Goal: Task Accomplishment & Management: Use online tool/utility

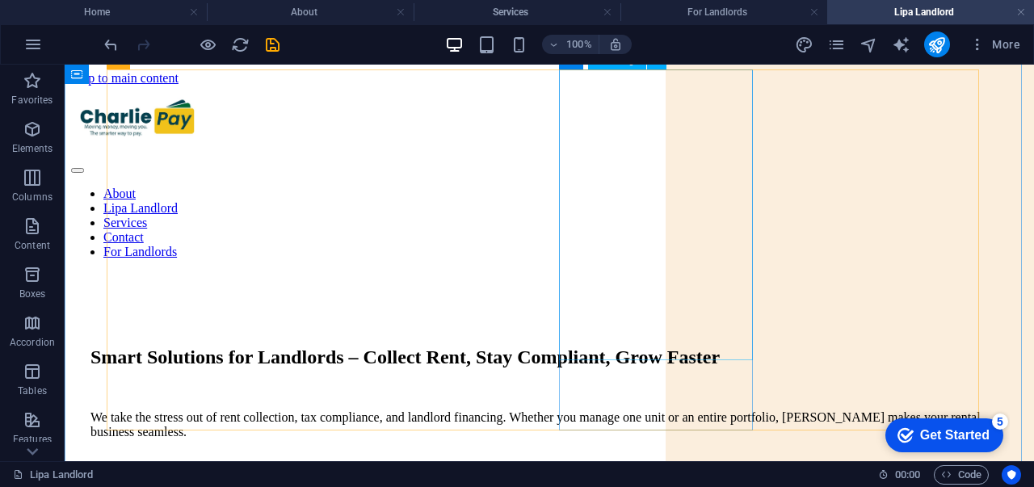
scroll to position [1237, 0]
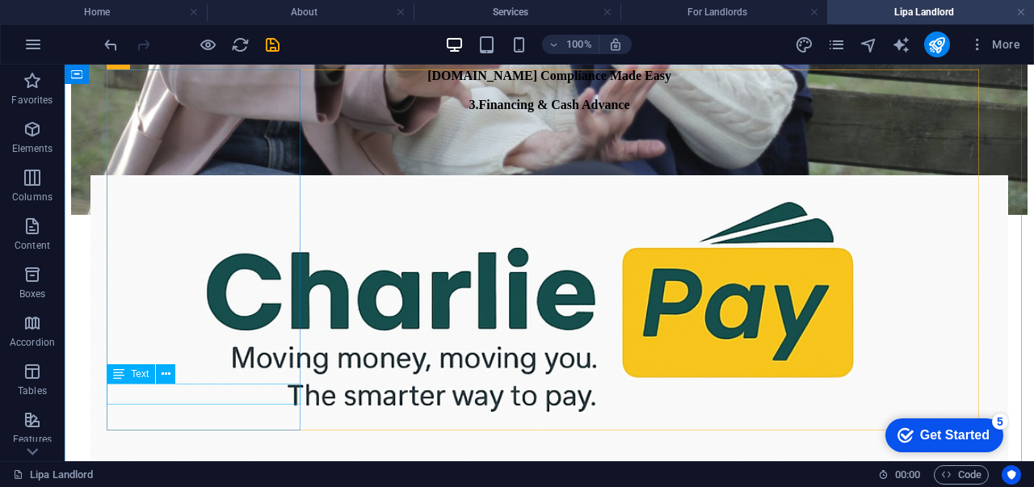
drag, startPoint x: 164, startPoint y: 326, endPoint x: 229, endPoint y: 391, distance: 91.4
click at [229, 391] on div "Preset Container H2 Container Container Container Container Preset Preset Conta…" at bounding box center [550, 263] width 970 height 397
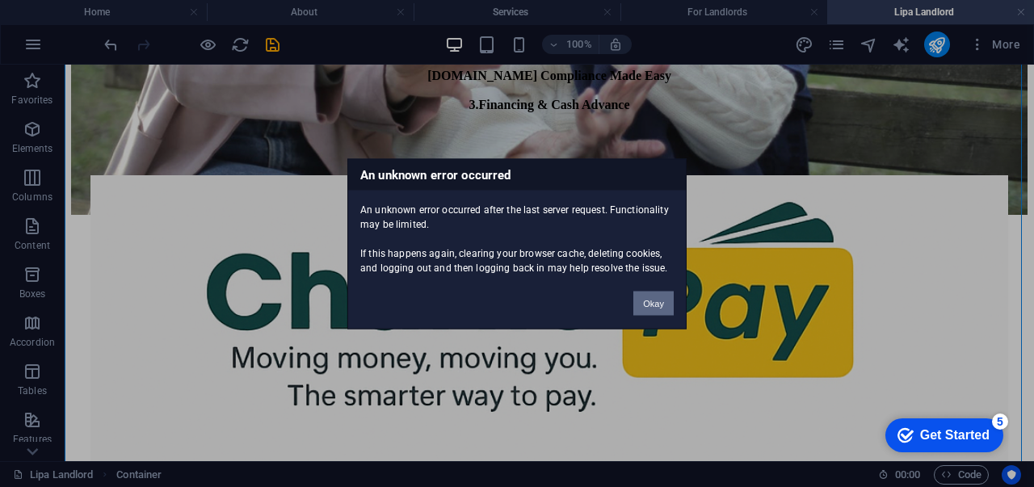
click at [654, 304] on button "Okay" at bounding box center [653, 303] width 40 height 24
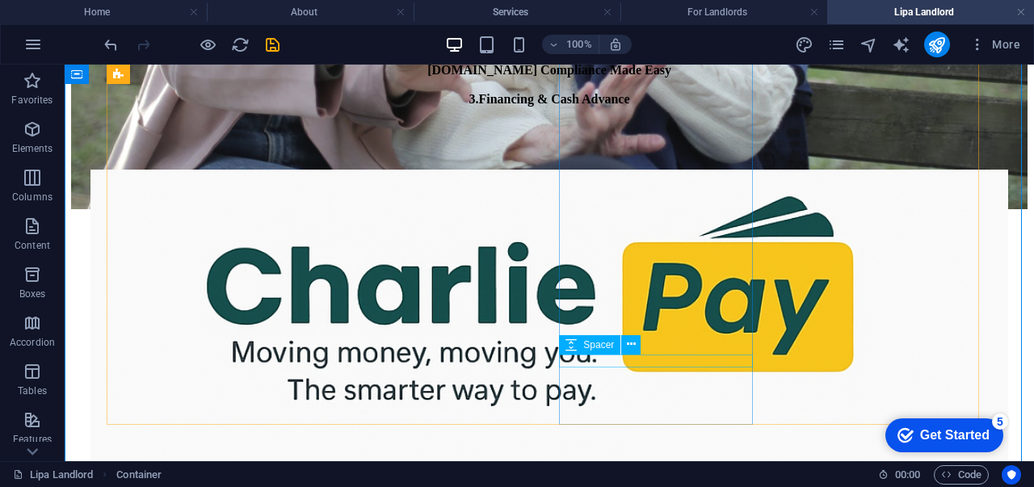
scroll to position [1242, 0]
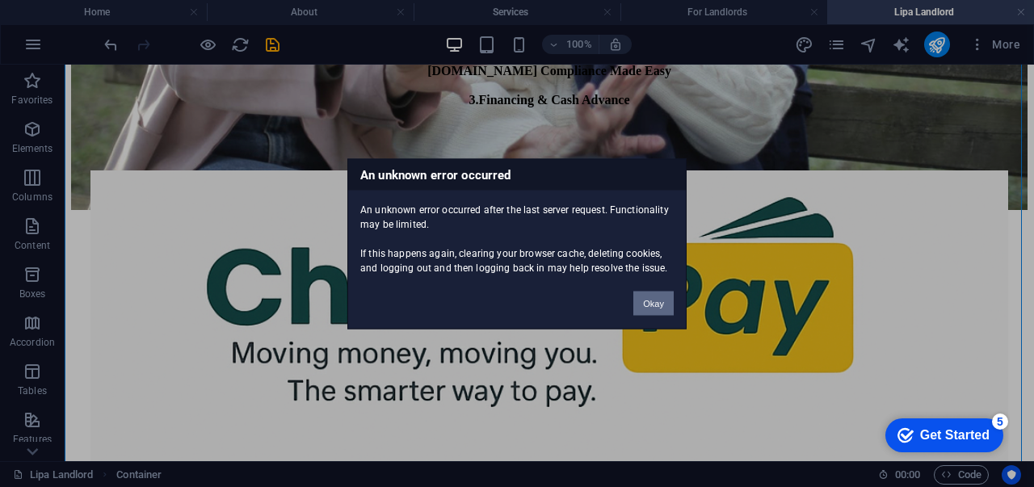
click at [650, 309] on button "Okay" at bounding box center [653, 303] width 40 height 24
click at [656, 297] on button "Okay" at bounding box center [653, 303] width 40 height 24
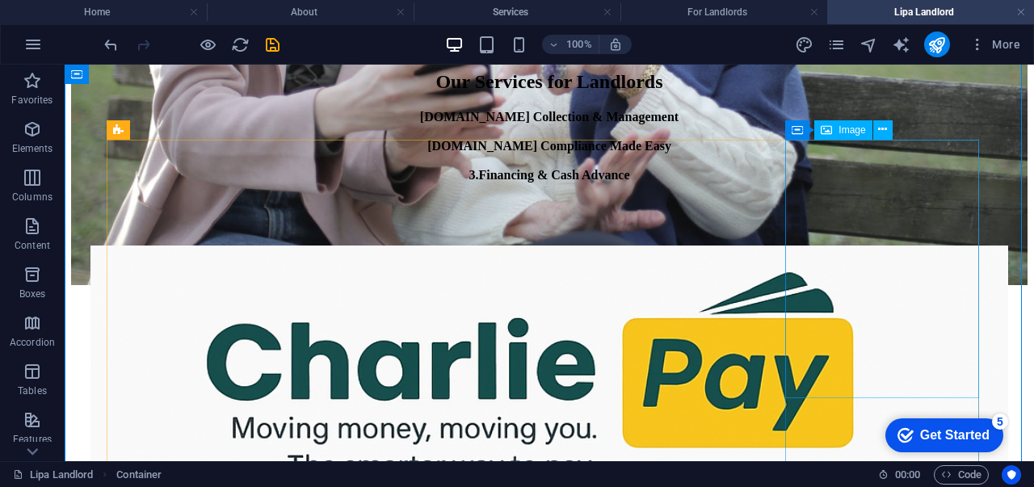
scroll to position [1168, 0]
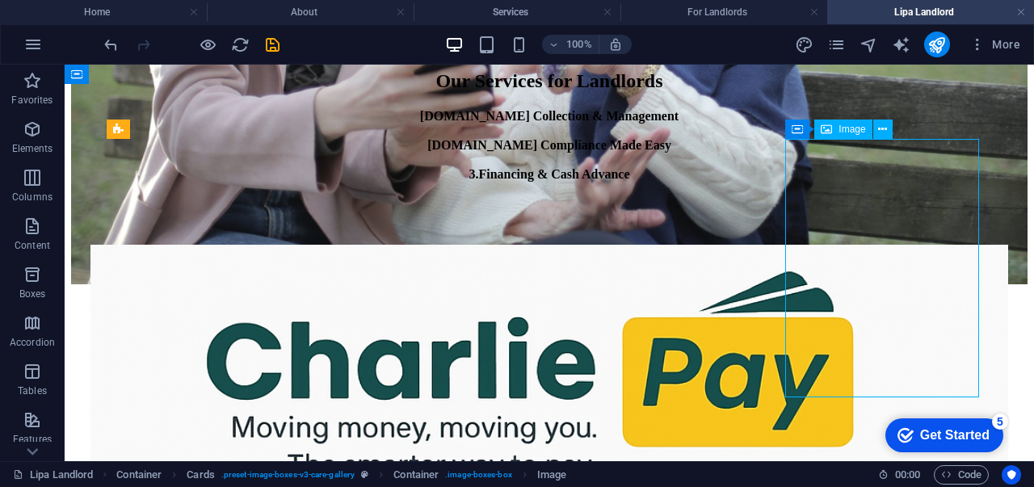
drag, startPoint x: 889, startPoint y: 292, endPoint x: 688, endPoint y: 333, distance: 205.2
select select "%"
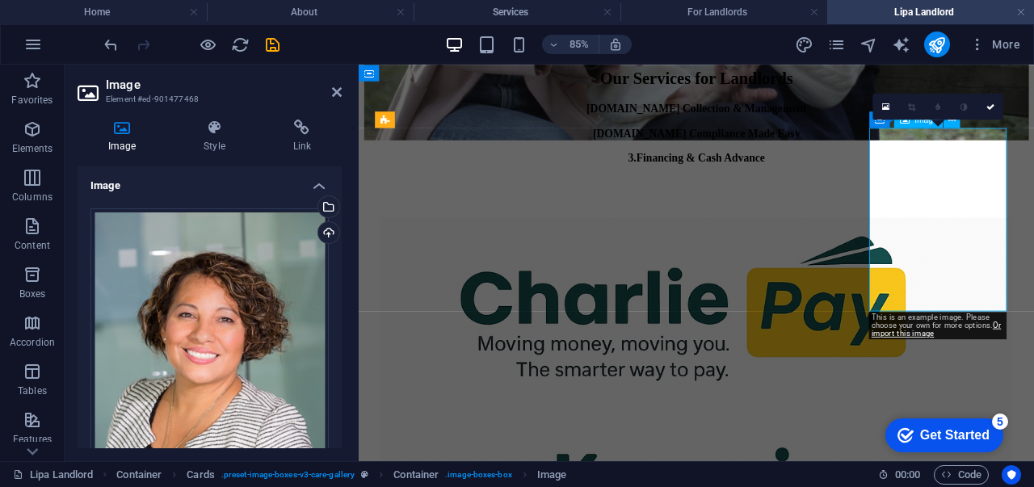
drag, startPoint x: 1001, startPoint y: 314, endPoint x: 543, endPoint y: 436, distance: 474.3
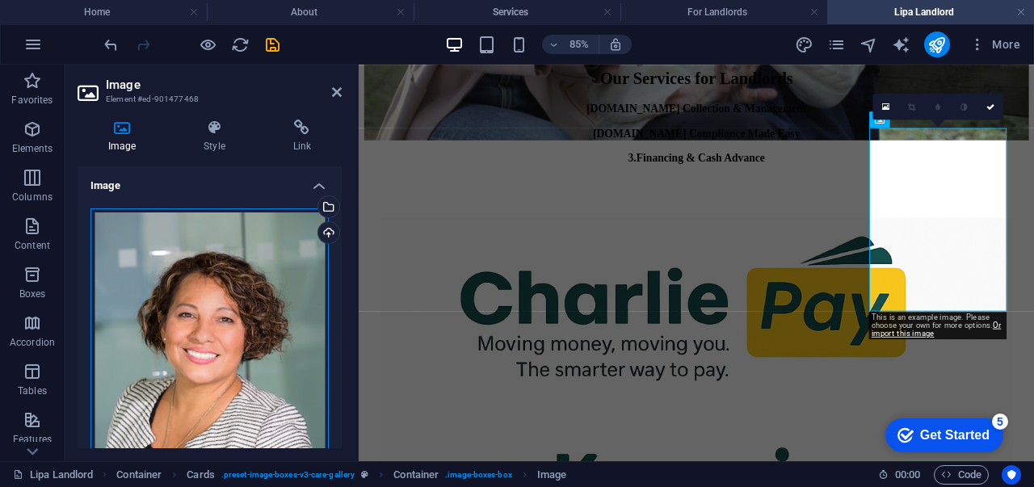
click at [113, 384] on div "Drag files here, click to choose files or select files from Files or our free s…" at bounding box center [209, 365] width 238 height 315
click at [113, 384] on body "charliepay Home About Services For Landlords Lipa Landlord Favorites Elements C…" at bounding box center [517, 243] width 1034 height 487
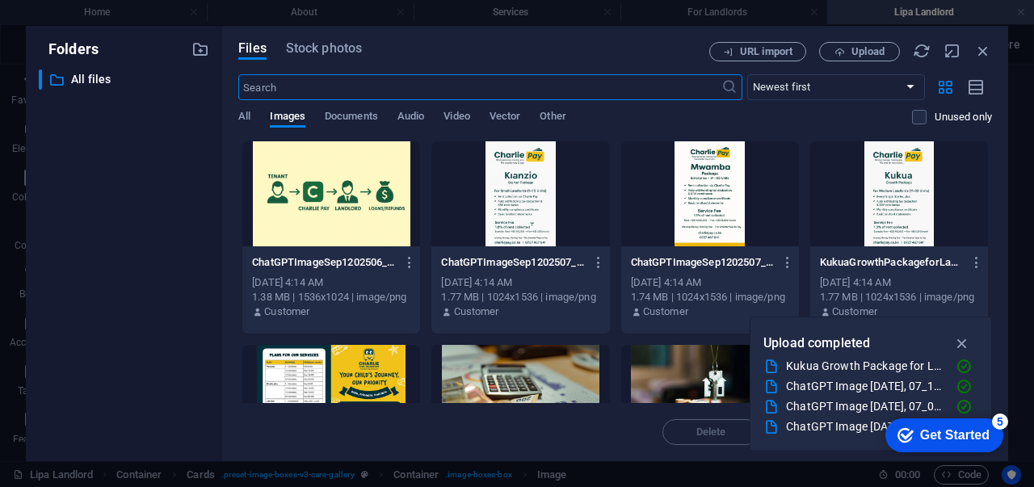
scroll to position [898, 0]
click at [854, 48] on span "Upload" at bounding box center [868, 52] width 33 height 10
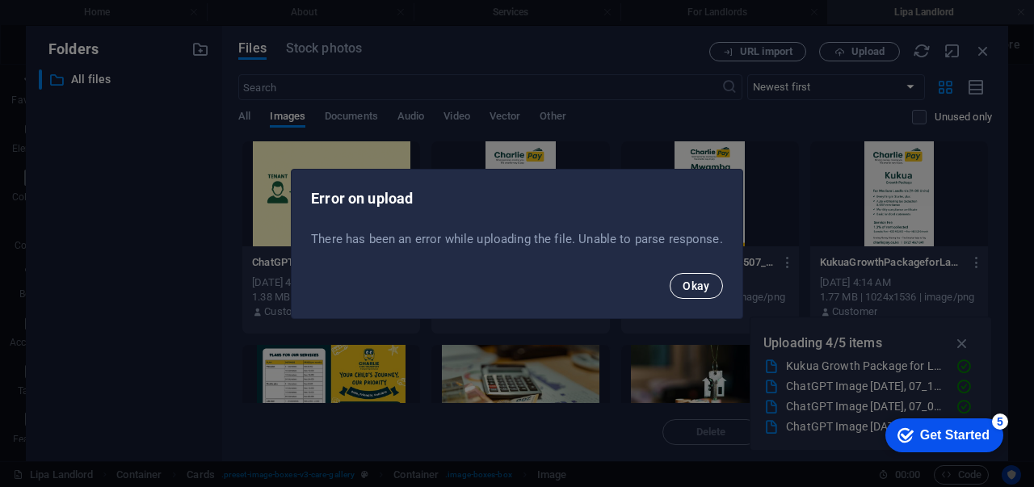
click at [693, 287] on span "Okay" at bounding box center [696, 286] width 27 height 13
click at [696, 284] on span "Okay" at bounding box center [696, 286] width 27 height 13
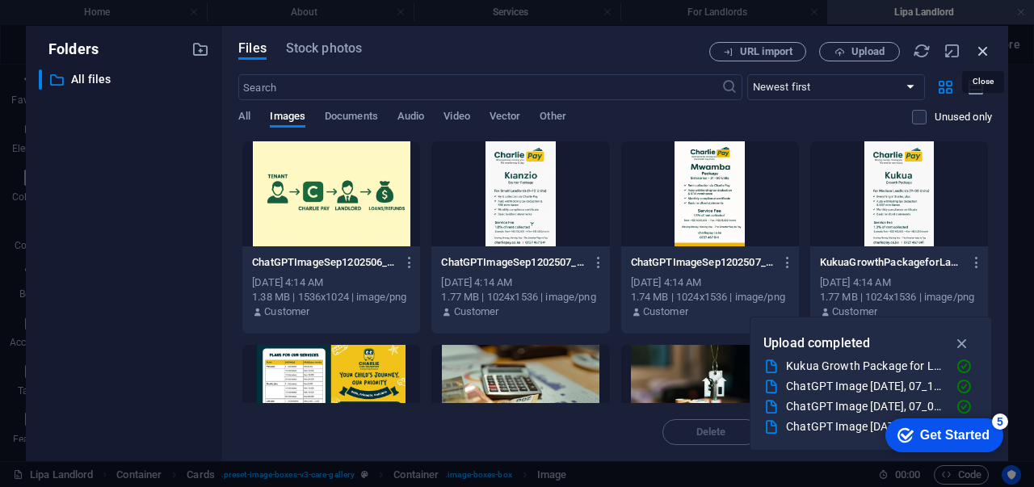
click at [983, 48] on icon "button" at bounding box center [983, 51] width 18 height 18
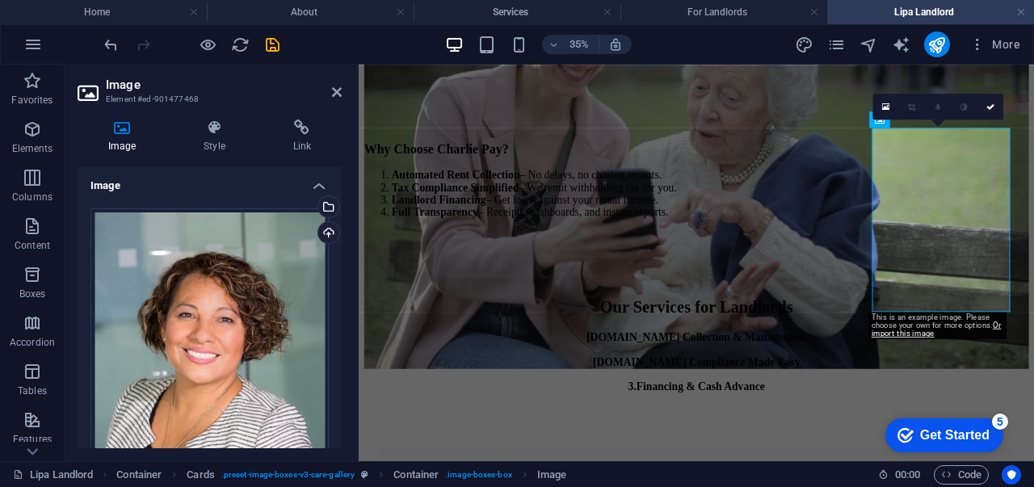
scroll to position [1168, 0]
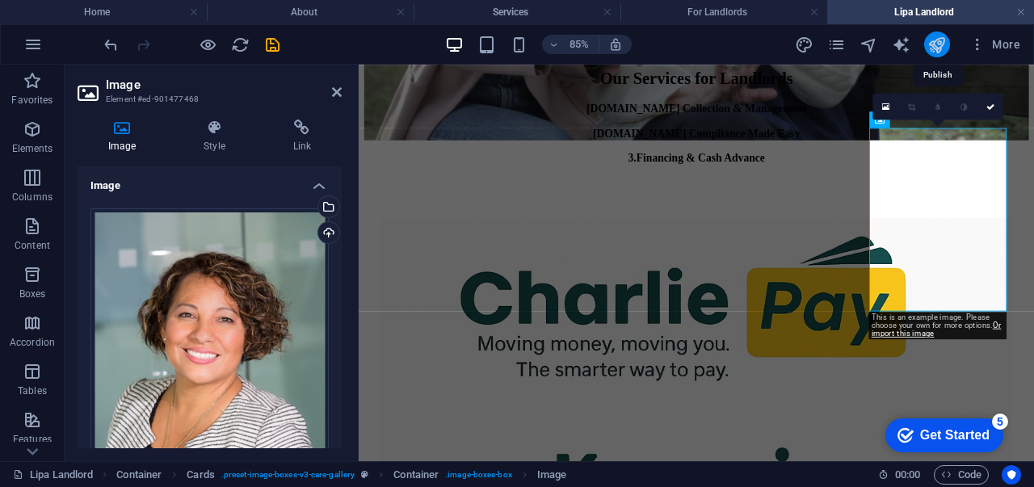
click at [942, 43] on icon "publish" at bounding box center [937, 45] width 19 height 19
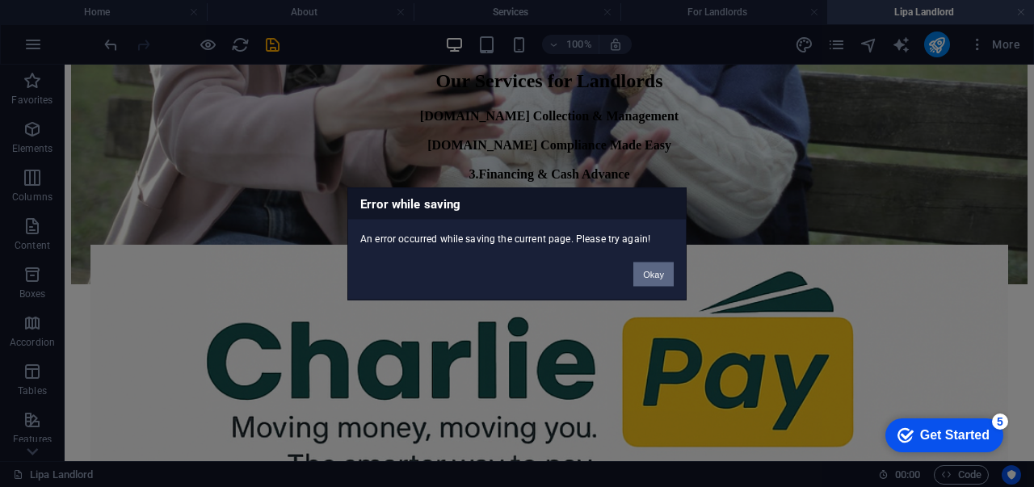
click at [646, 274] on button "Okay" at bounding box center [653, 274] width 40 height 24
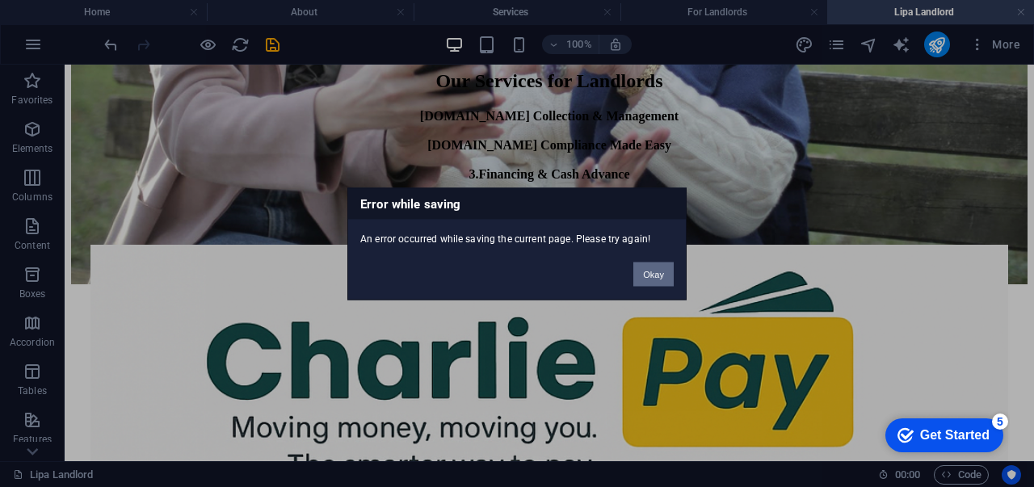
click at [648, 269] on button "Okay" at bounding box center [653, 274] width 40 height 24
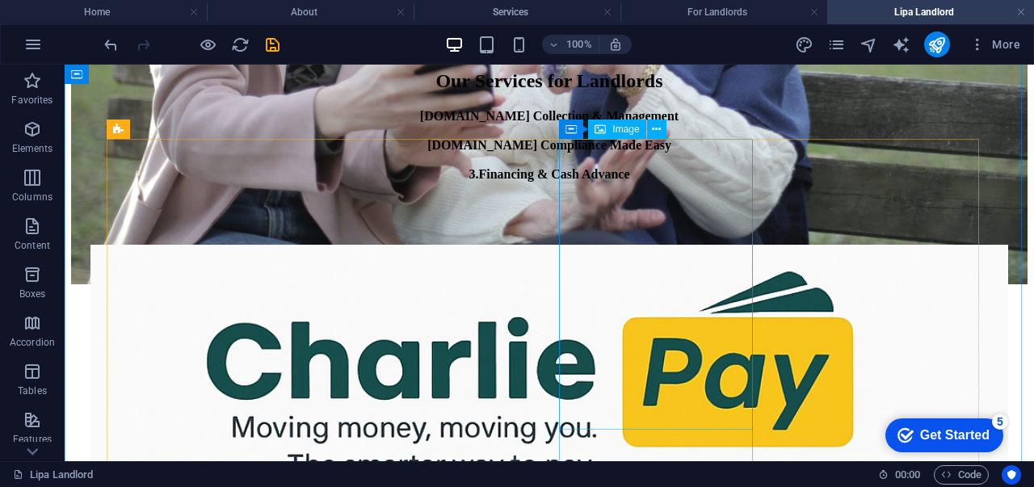
drag, startPoint x: 713, startPoint y: 334, endPoint x: 648, endPoint y: 269, distance: 91.4
select select "%"
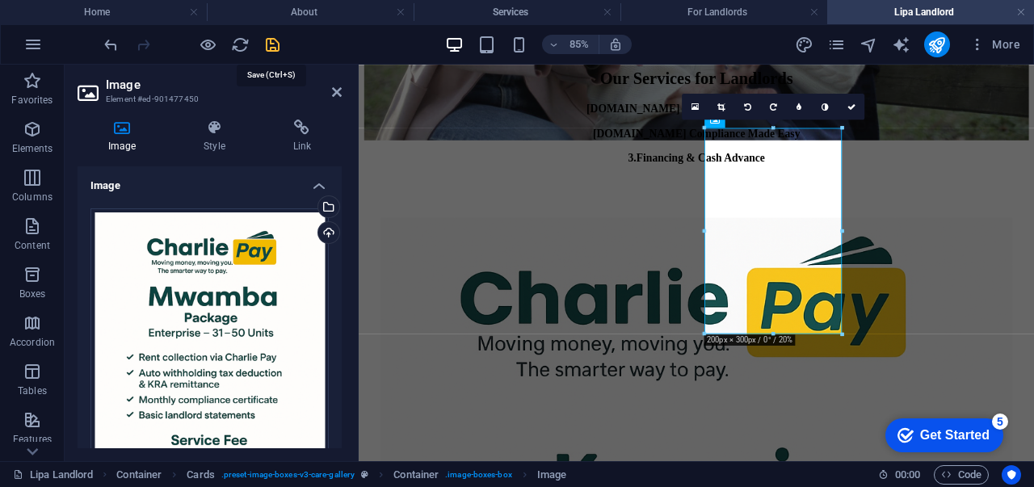
click at [271, 45] on icon "save" at bounding box center [272, 45] width 19 height 19
click at [271, 45] on div at bounding box center [191, 45] width 181 height 26
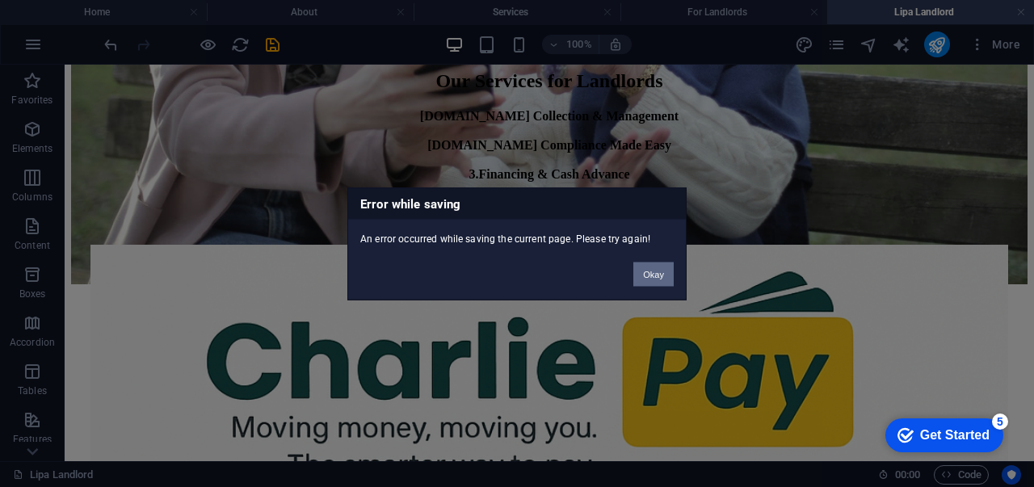
click at [647, 265] on button "Okay" at bounding box center [653, 274] width 40 height 24
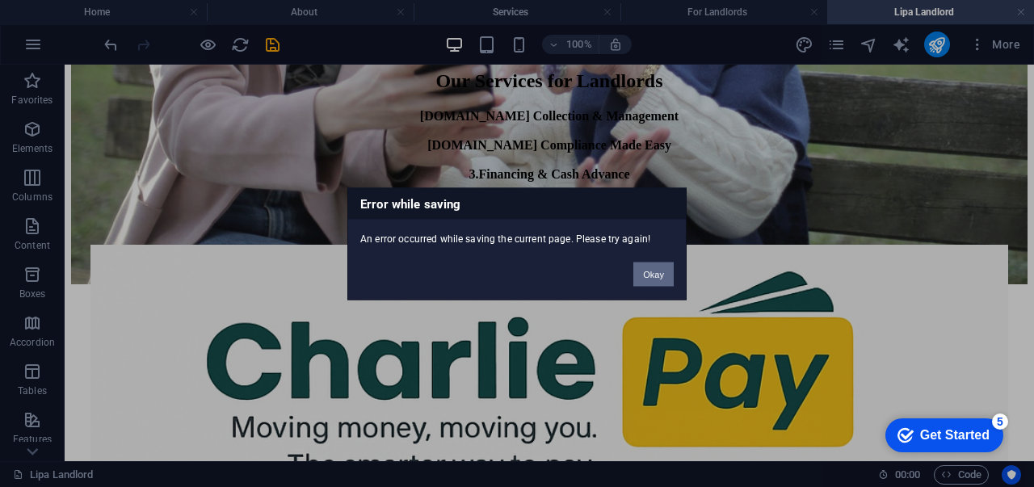
drag, startPoint x: 284, startPoint y: 59, endPoint x: 658, endPoint y: 274, distance: 430.7
click at [658, 274] on div "Error while saving An error occurred while saving the current page. Please try …" at bounding box center [517, 243] width 1034 height 487
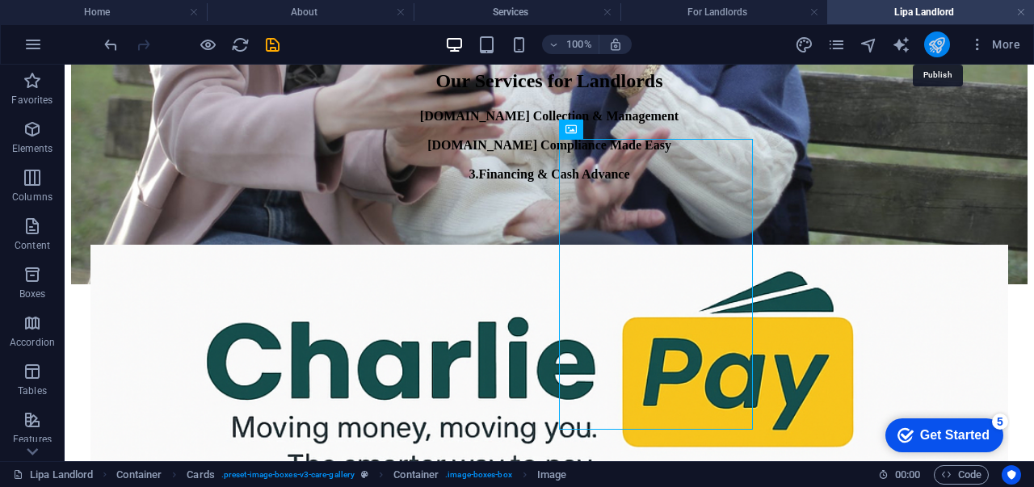
click at [941, 41] on icon "publish" at bounding box center [937, 45] width 19 height 19
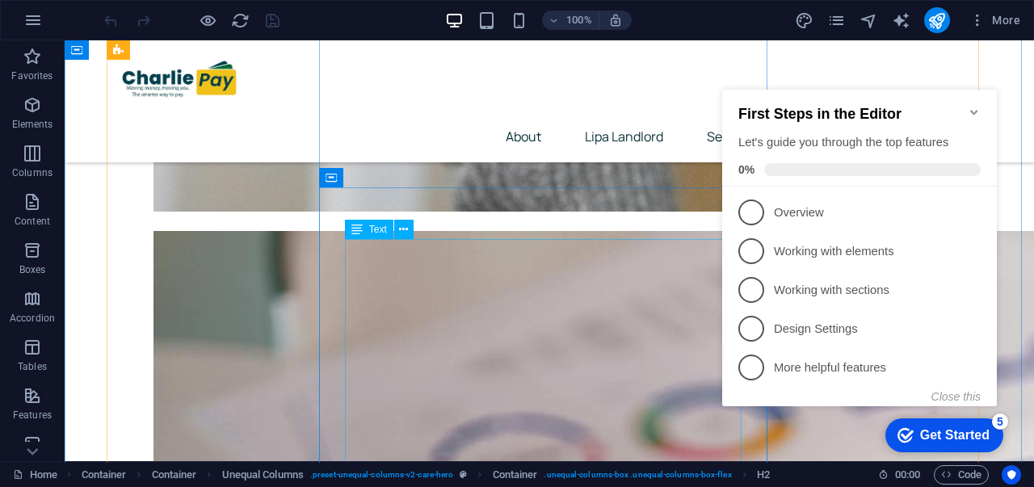
scroll to position [1670, 0]
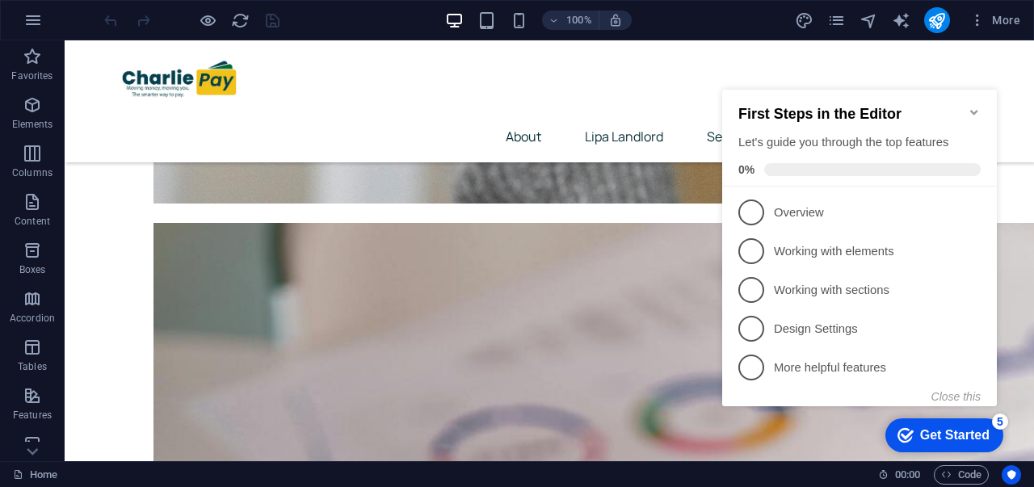
click at [979, 106] on icon "Minimize checklist" at bounding box center [974, 112] width 13 height 13
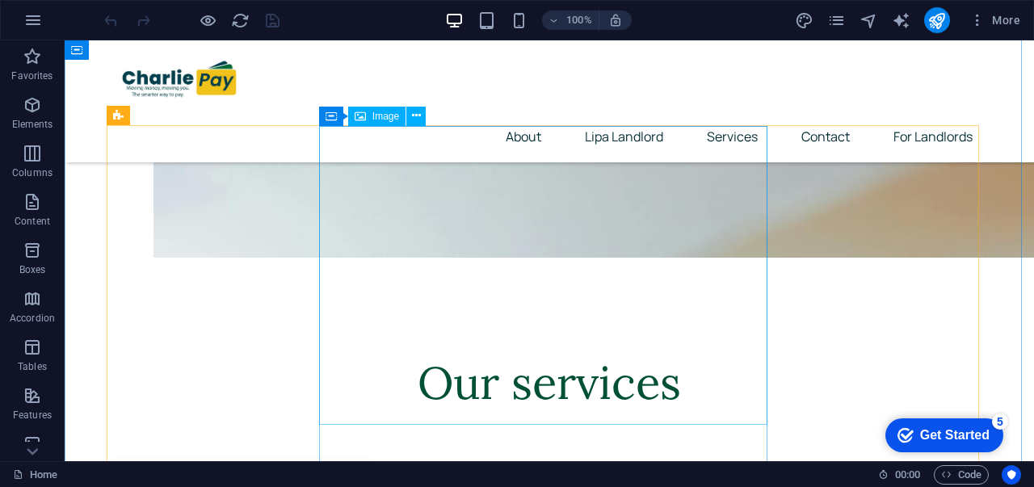
scroll to position [3090, 0]
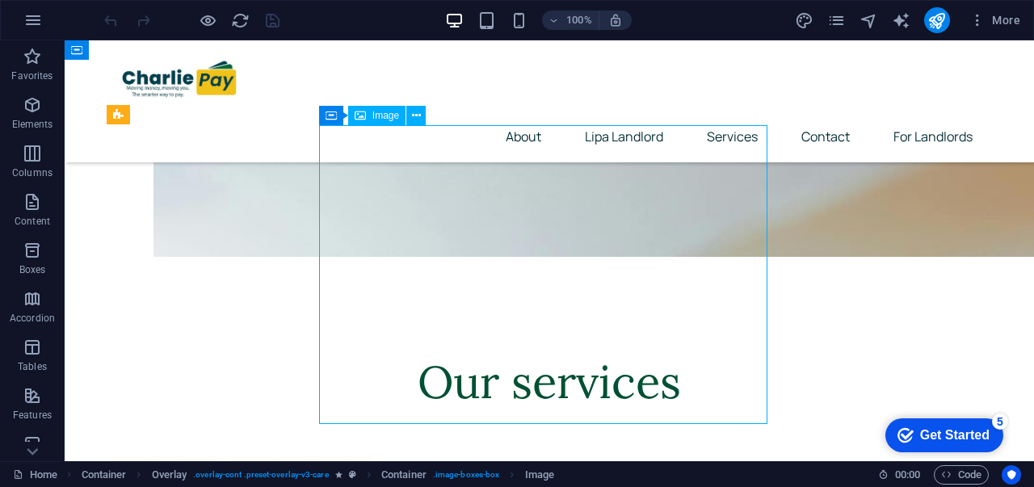
drag, startPoint x: 486, startPoint y: 302, endPoint x: 214, endPoint y: 348, distance: 275.4
select select "%"
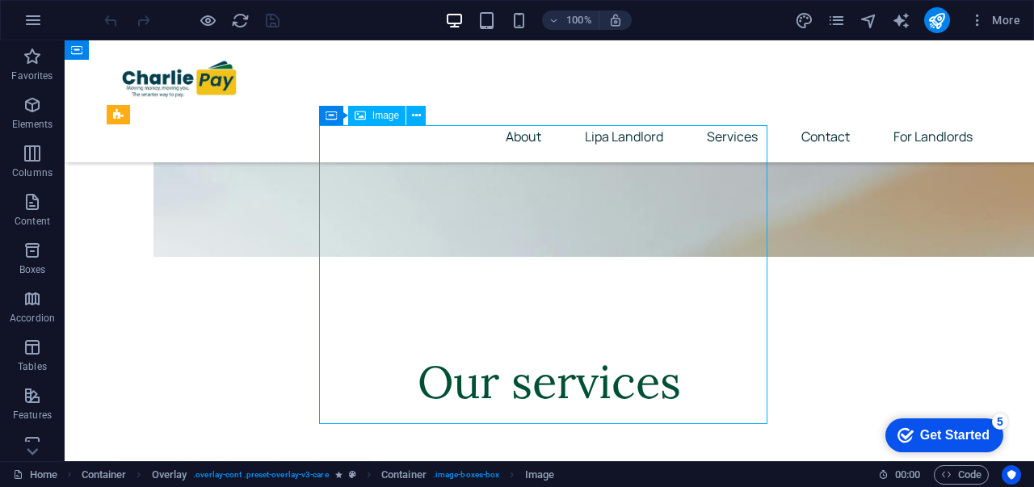
select select "%"
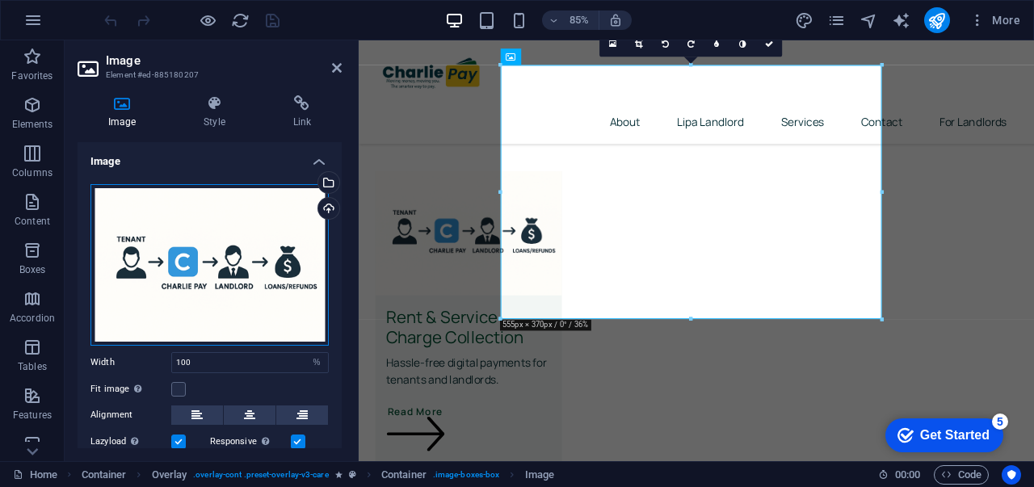
click at [225, 269] on div "Drag files here, click to choose files or select files from Files or our free s…" at bounding box center [209, 265] width 238 height 162
click at [225, 269] on body "charliepay Home Favorites Elements Columns Content Boxes Accordion Tables Featu…" at bounding box center [517, 243] width 1034 height 487
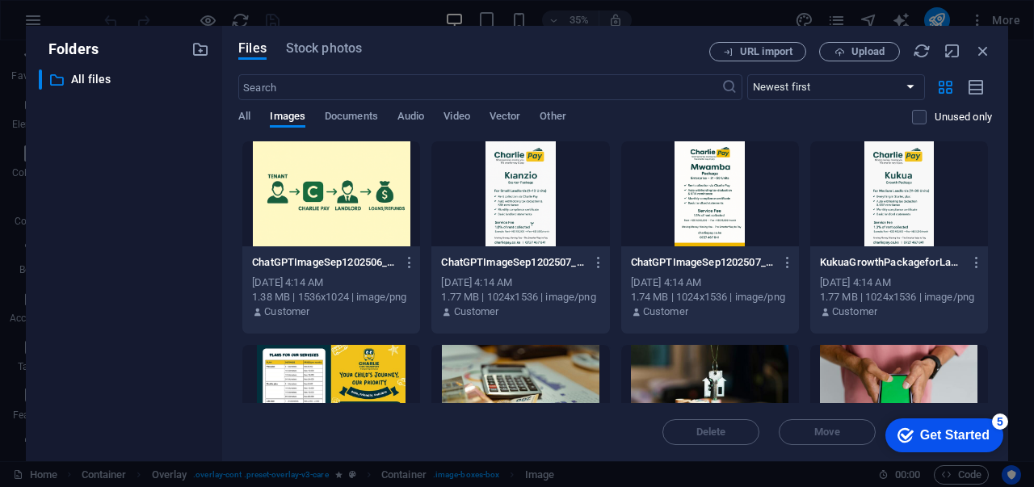
drag, startPoint x: 225, startPoint y: 269, endPoint x: 482, endPoint y: 281, distance: 257.2
click at [482, 281] on div "Files Stock photos URL import Upload ​ Newest first Oldest first Name (A-Z) Nam…" at bounding box center [615, 244] width 786 height 436
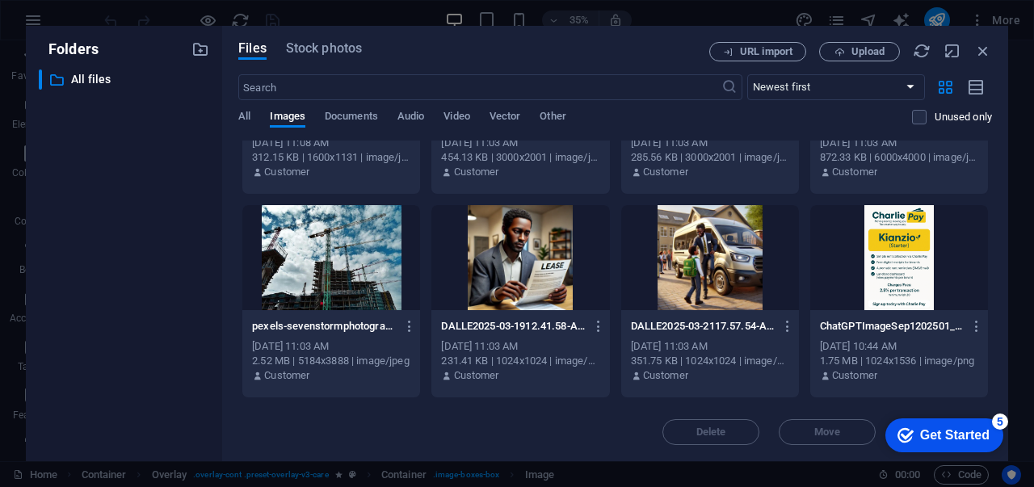
scroll to position [0, 0]
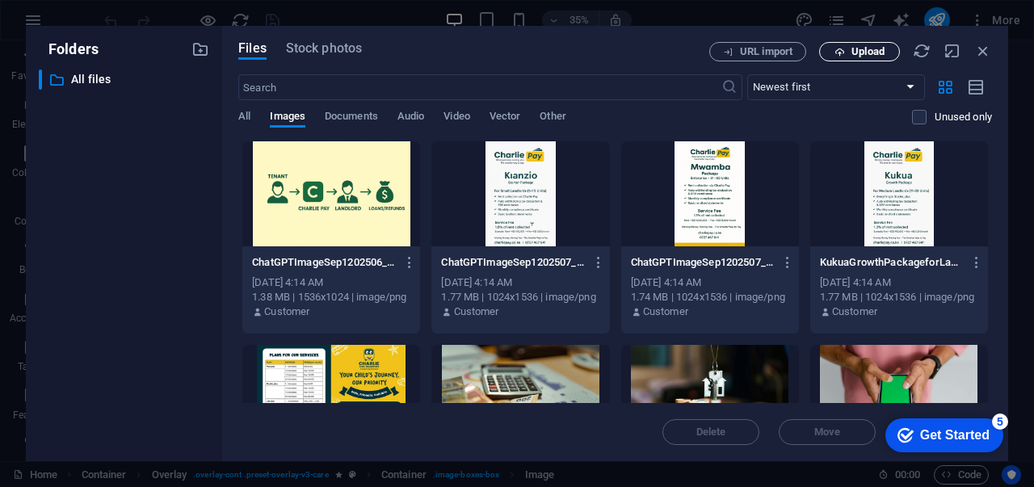
click at [871, 47] on span "Upload" at bounding box center [868, 52] width 33 height 10
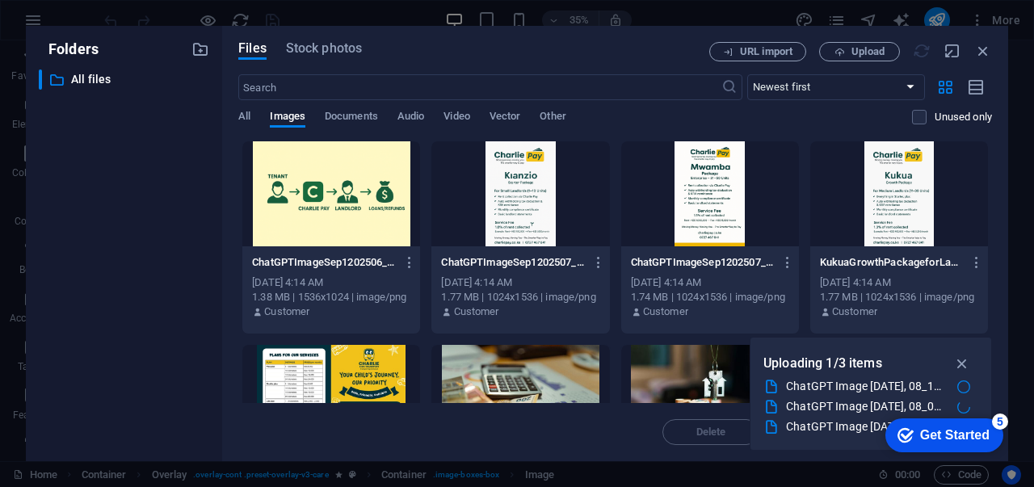
scroll to position [95, 0]
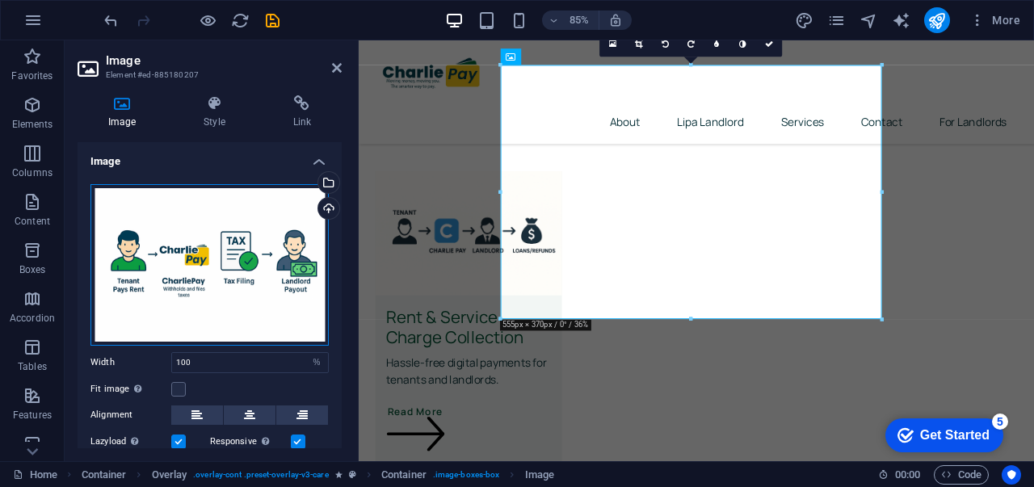
click at [145, 284] on div "Drag files here, click to choose files or select files from Files or our free s…" at bounding box center [209, 265] width 238 height 162
click at [145, 284] on body "charliepay Home Favorites Elements Columns Content Boxes Accordion Tables Featu…" at bounding box center [517, 243] width 1034 height 487
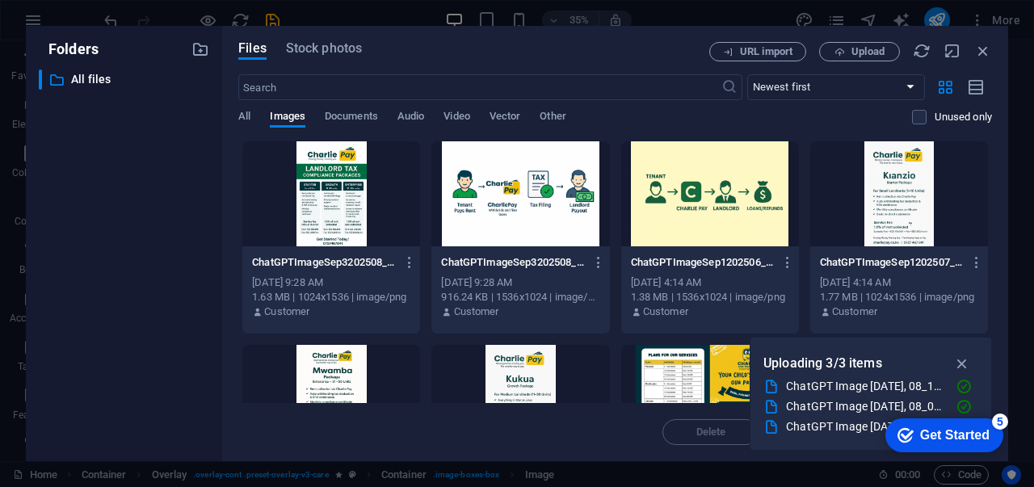
click at [488, 190] on div at bounding box center [520, 193] width 178 height 105
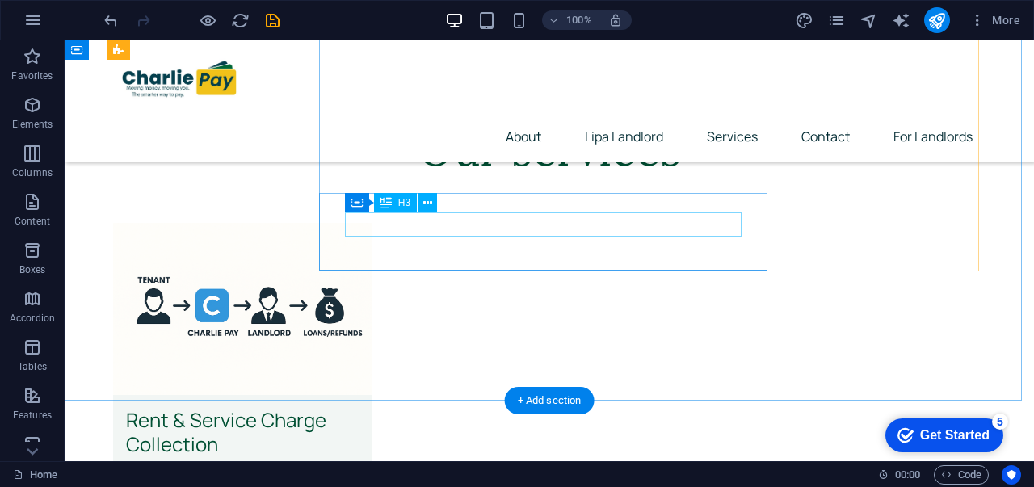
scroll to position [3321, 0]
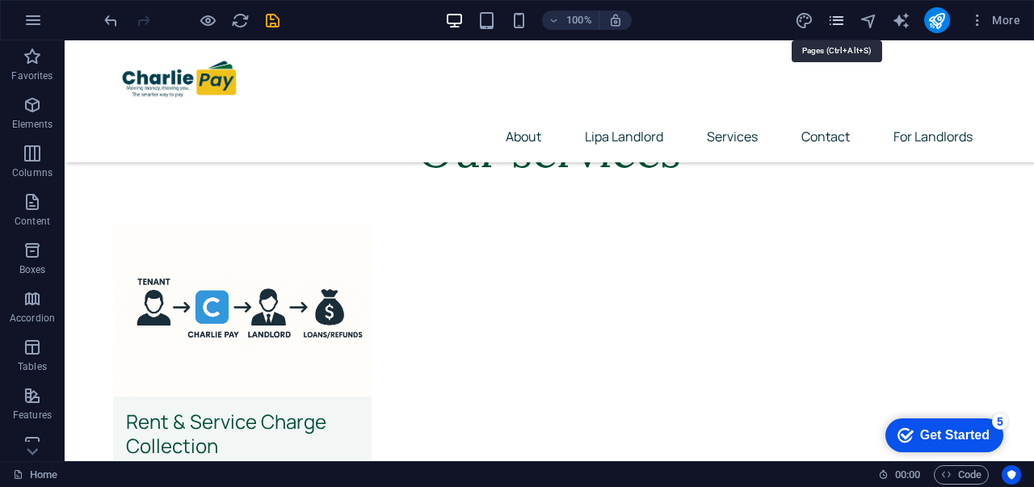
click at [835, 23] on icon "pages" at bounding box center [836, 20] width 19 height 19
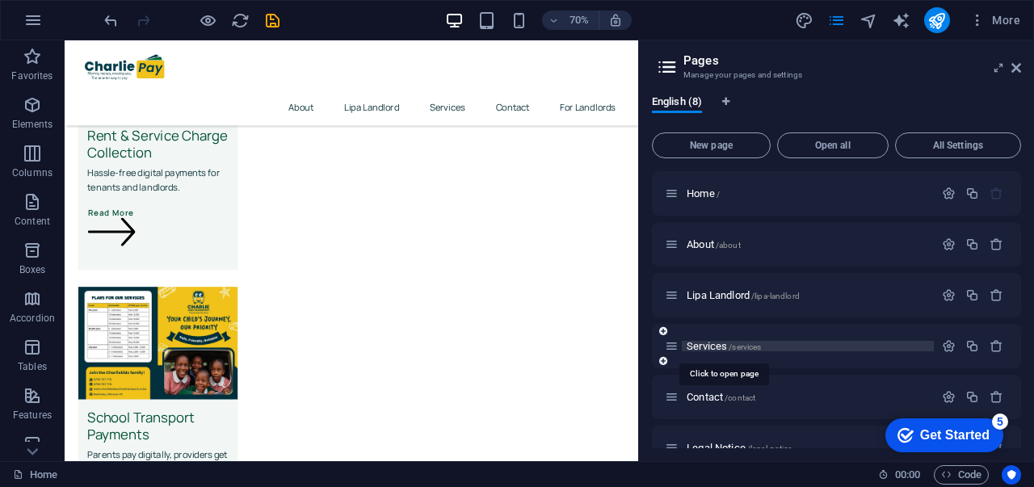
click at [706, 345] on span "Services /services" at bounding box center [724, 346] width 74 height 12
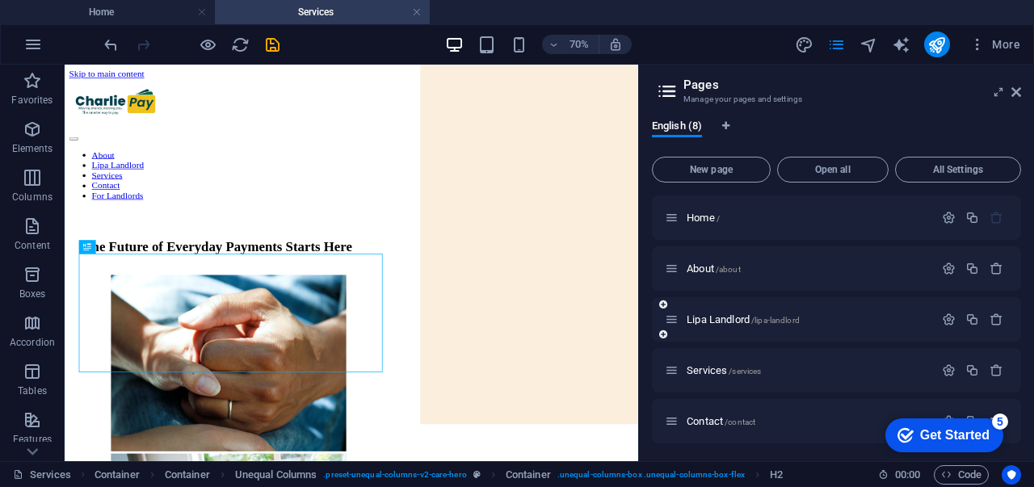
scroll to position [0, 0]
click at [706, 320] on span "Lipa Landlord /lipa-landlord" at bounding box center [743, 320] width 113 height 12
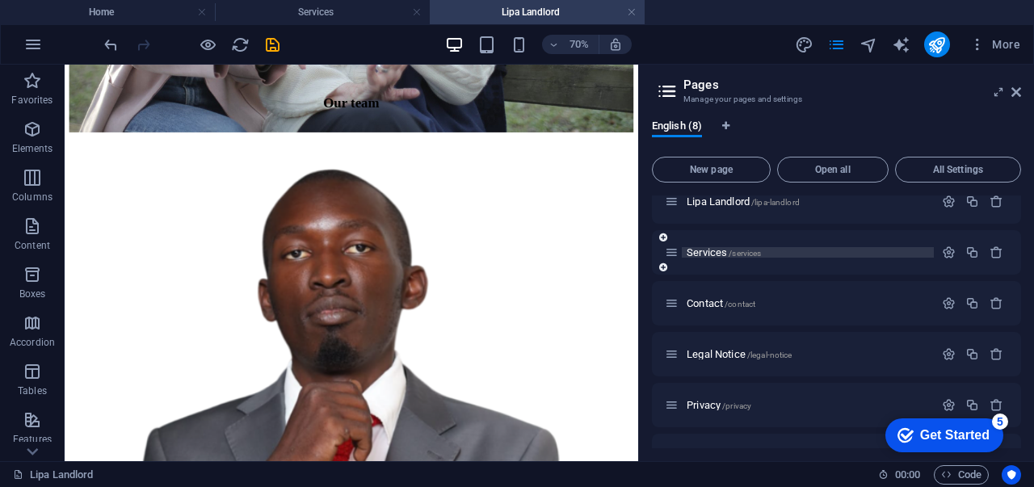
scroll to position [154, 0]
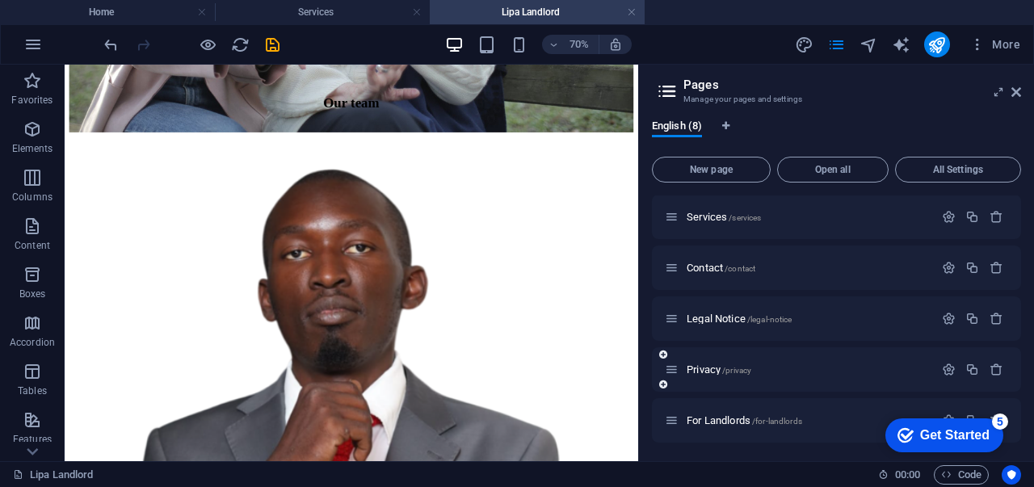
drag, startPoint x: 675, startPoint y: 427, endPoint x: 675, endPoint y: 385, distance: 42.8
click at [675, 385] on div "Home / About /about Lipa Landlord /lipa-landlord Services /services Contact /co…" at bounding box center [836, 242] width 369 height 401
click at [1004, 419] on div "5" at bounding box center [1000, 422] width 16 height 16
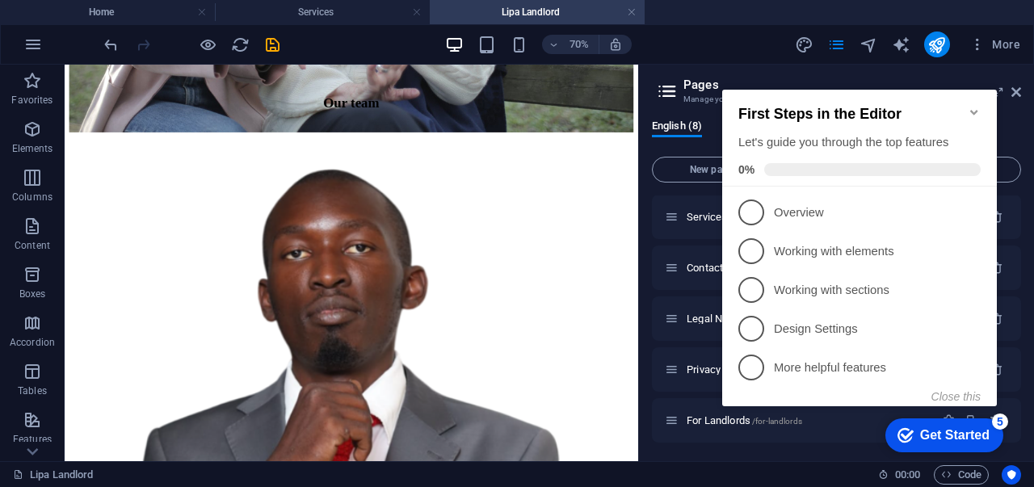
click at [1004, 419] on div "5" at bounding box center [1000, 422] width 16 height 16
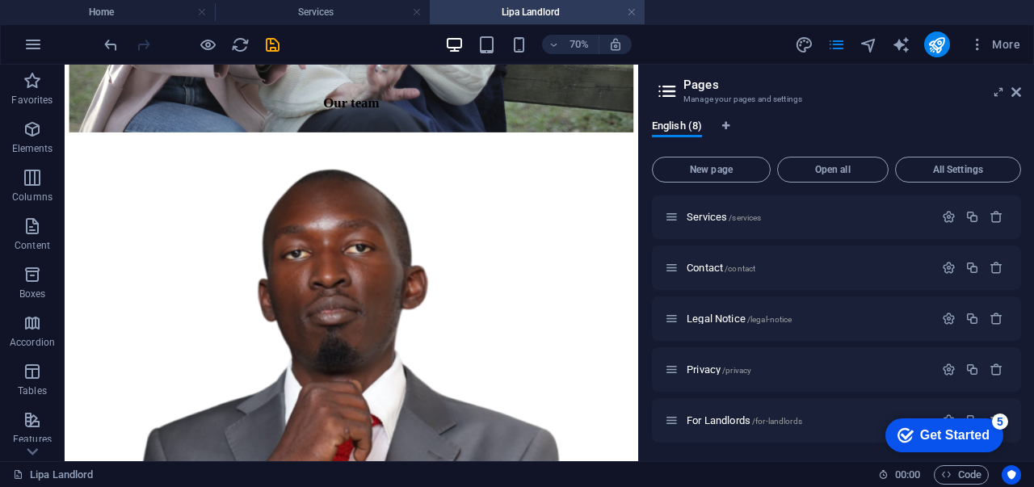
click at [1008, 430] on div "5" at bounding box center [1000, 422] width 16 height 16
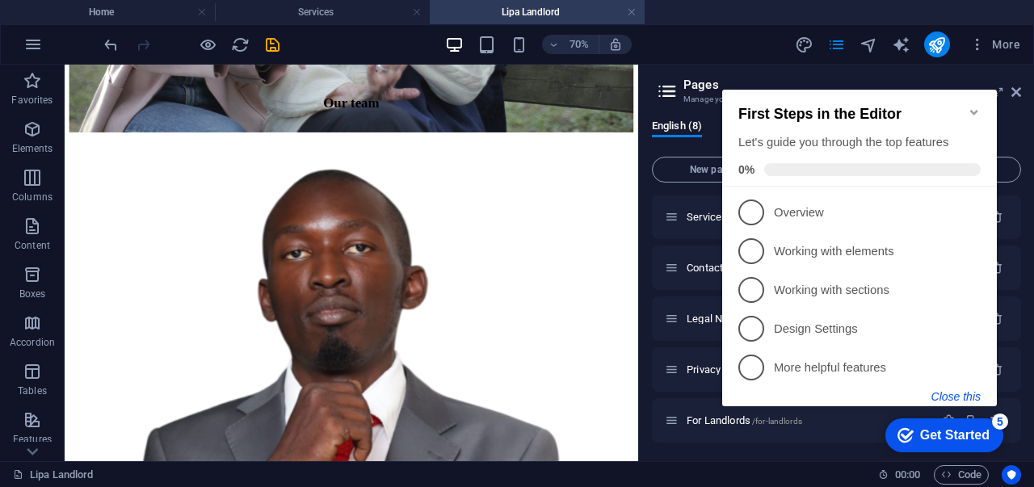
click at [953, 395] on button "Close this" at bounding box center [956, 396] width 49 height 13
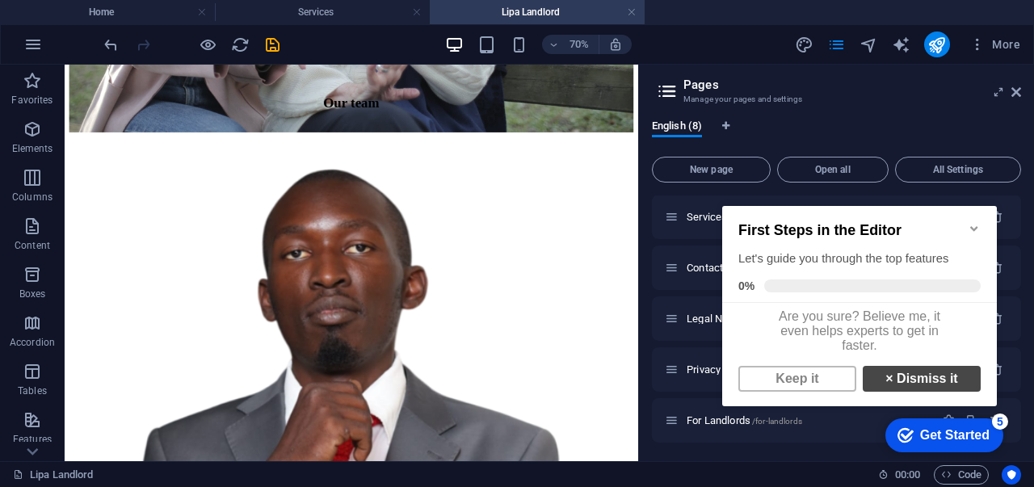
click at [913, 386] on link "× Dismiss it" at bounding box center [922, 379] width 118 height 26
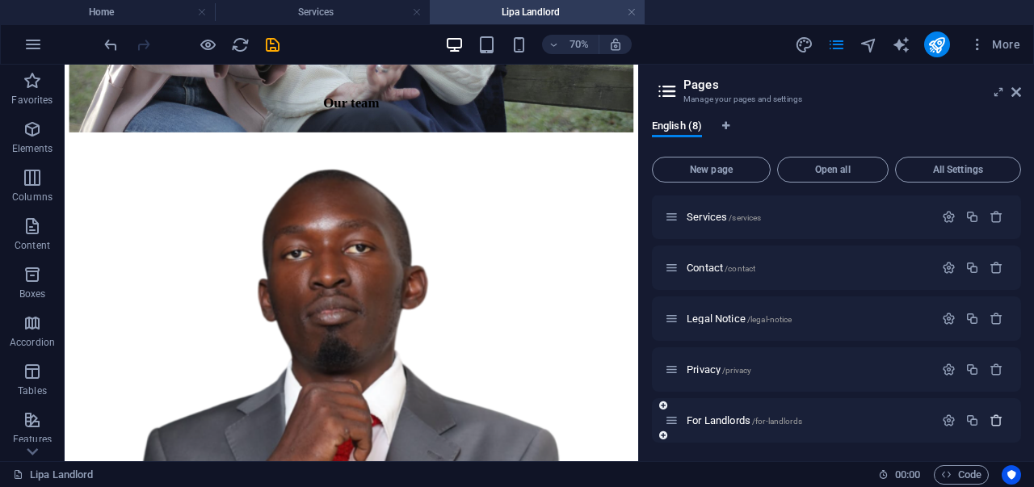
click at [990, 419] on icon "button" at bounding box center [997, 421] width 14 height 14
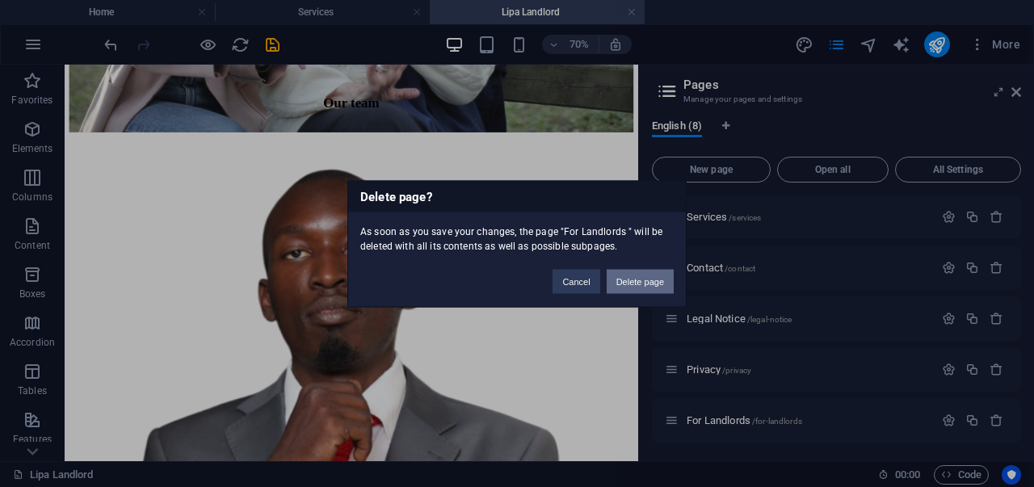
click at [635, 277] on button "Delete page" at bounding box center [640, 281] width 67 height 24
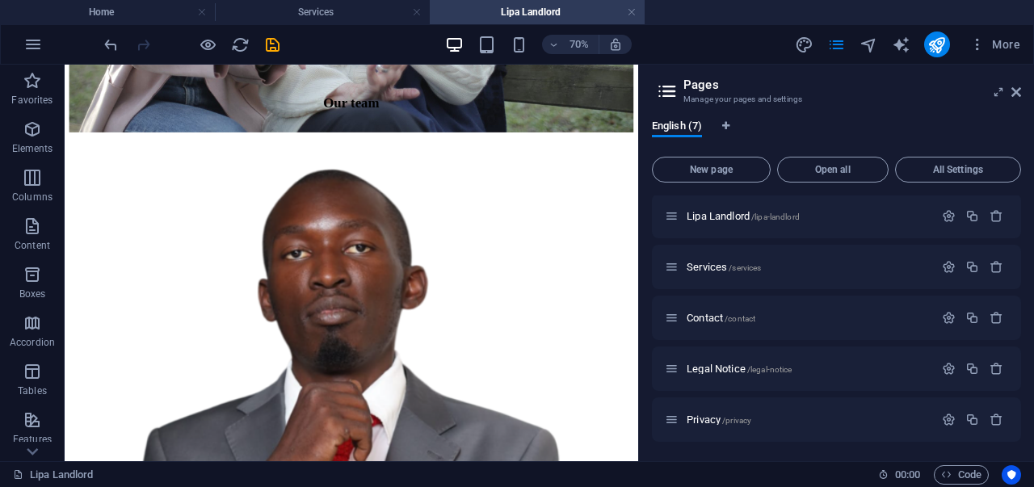
scroll to position [103, 0]
drag, startPoint x: 703, startPoint y: 217, endPoint x: 684, endPoint y: 242, distance: 31.2
click at [703, 284] on div "Home / About /about Lipa Landlord /lipa-landlord Services /services Contact /co…" at bounding box center [836, 267] width 369 height 350
drag, startPoint x: 663, startPoint y: 213, endPoint x: 687, endPoint y: 318, distance: 107.0
click at [687, 318] on div "Home / About /about Lipa Landlord /lipa-landlord Services /services Contact /co…" at bounding box center [836, 267] width 369 height 350
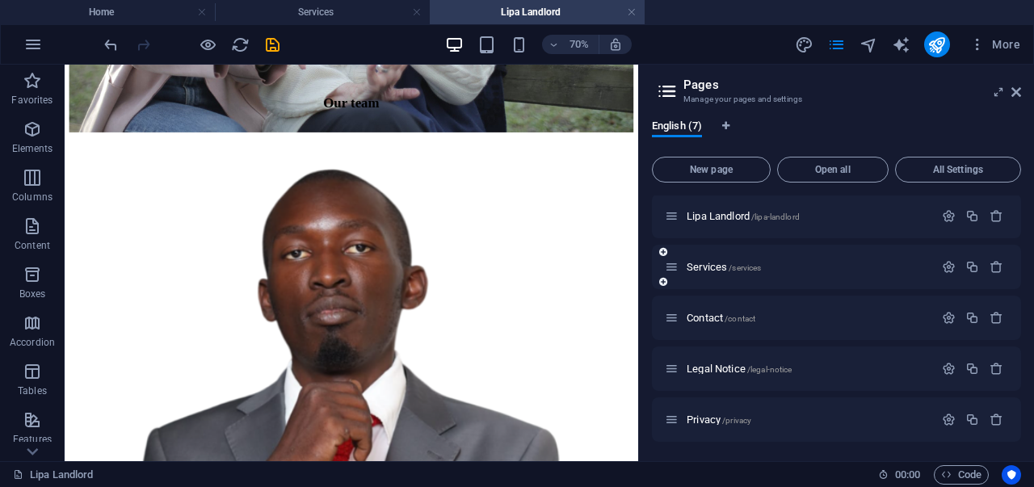
drag, startPoint x: 663, startPoint y: 218, endPoint x: 663, endPoint y: 283, distance: 64.6
click at [663, 283] on div "Home / About /about Lipa Landlord /lipa-landlord Services /services Contact /co…" at bounding box center [836, 267] width 369 height 350
click at [664, 219] on div "Lipa Landlord /lipa-landlord" at bounding box center [836, 216] width 369 height 44
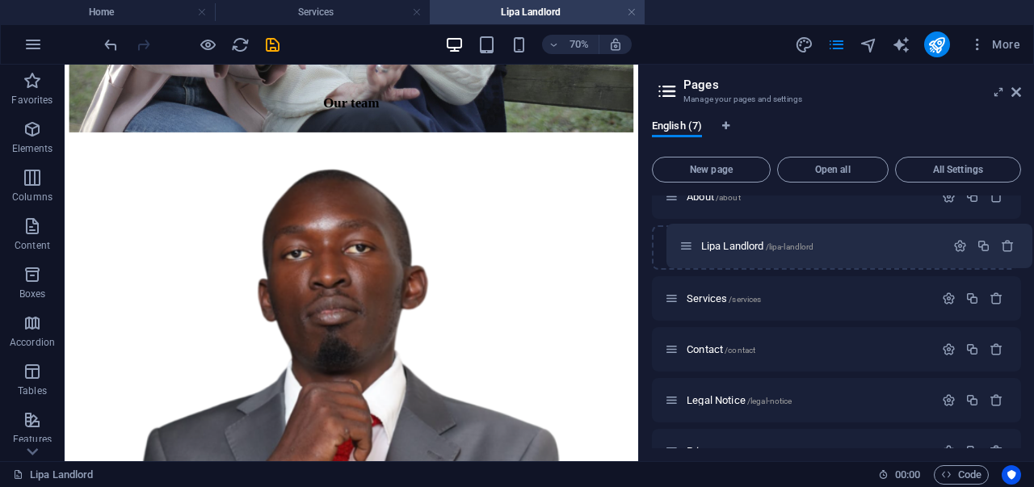
scroll to position [66, 0]
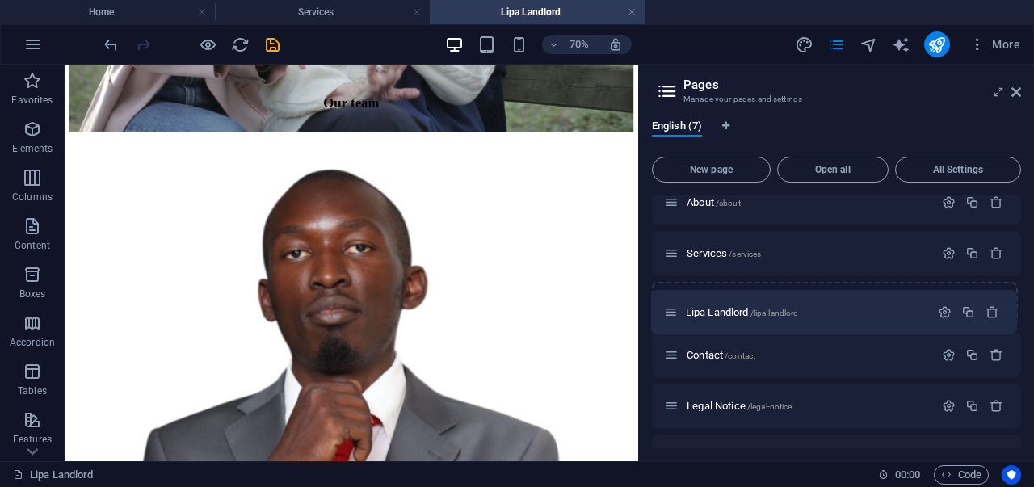
drag, startPoint x: 666, startPoint y: 215, endPoint x: 669, endPoint y: 314, distance: 99.4
click at [669, 314] on div "Home / About /about Lipa Landlord /lipa-landlord Services /services Contact /co…" at bounding box center [836, 304] width 369 height 350
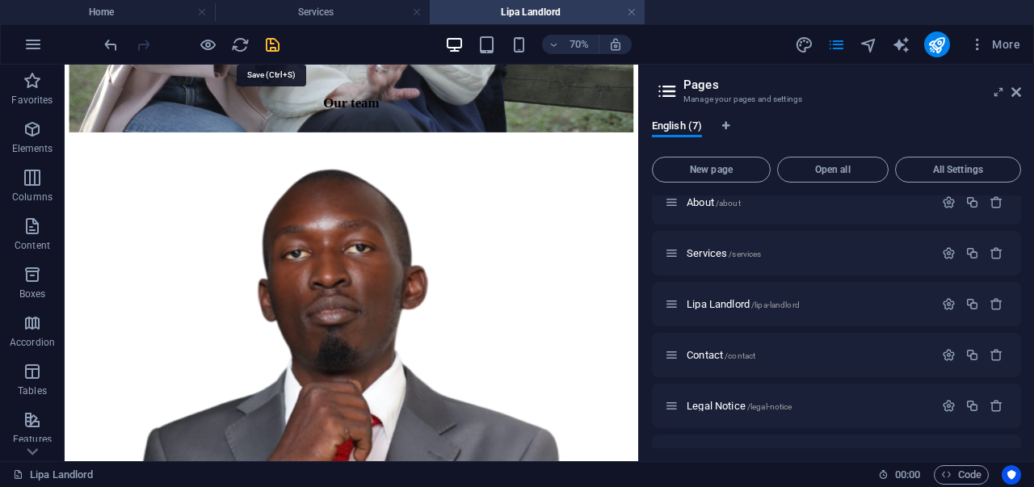
click at [273, 38] on icon "save" at bounding box center [272, 45] width 19 height 19
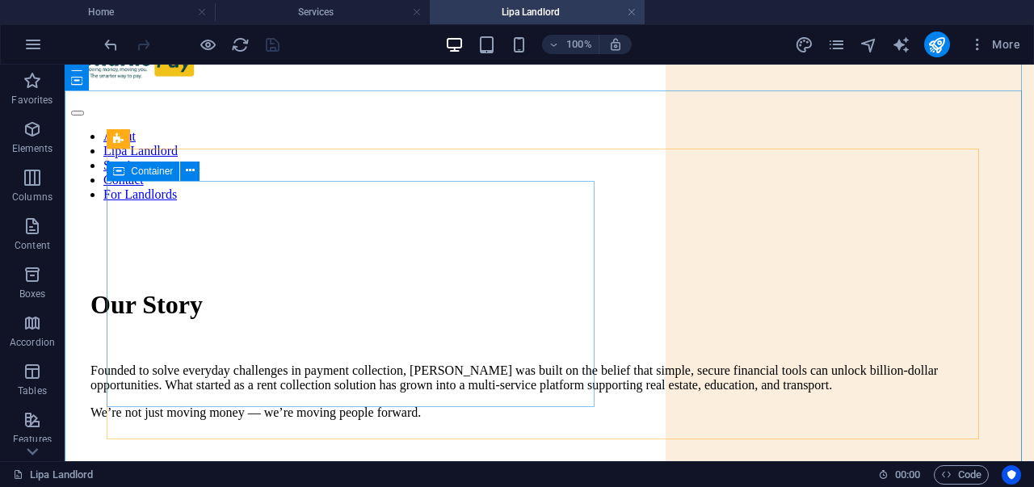
scroll to position [75, 0]
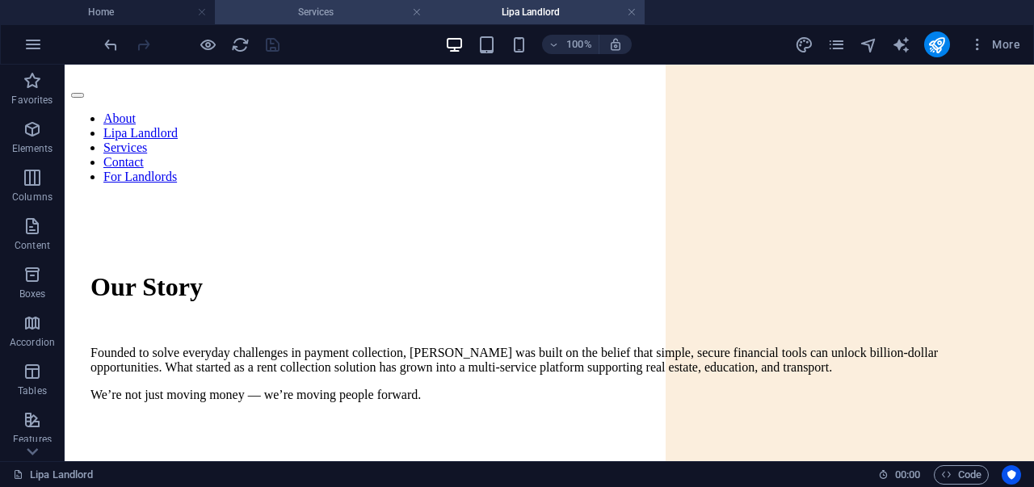
click at [323, 9] on h4 "Services" at bounding box center [322, 12] width 215 height 18
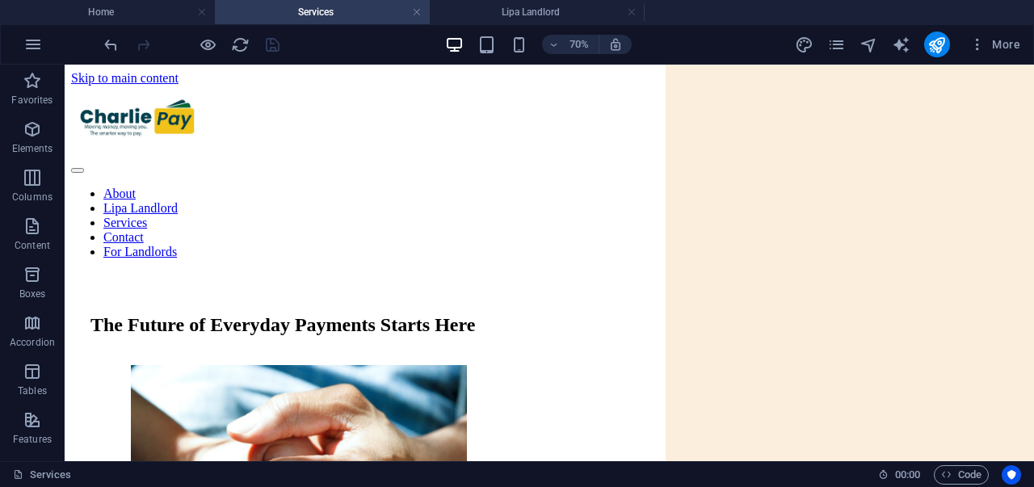
scroll to position [0, 0]
